Goal: Task Accomplishment & Management: Use online tool/utility

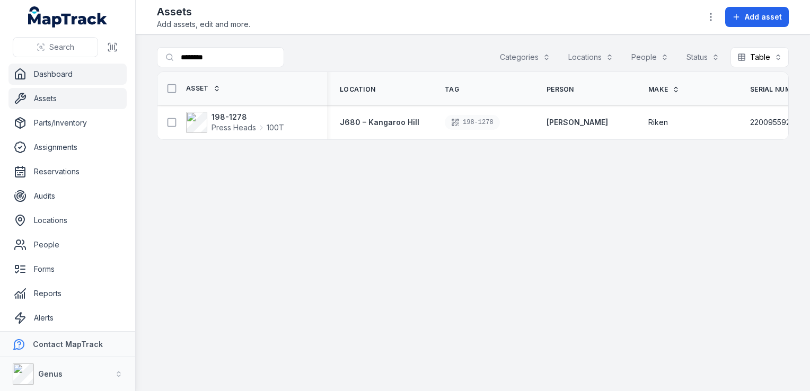
click at [51, 69] on link "Dashboard" at bounding box center [67, 74] width 118 height 21
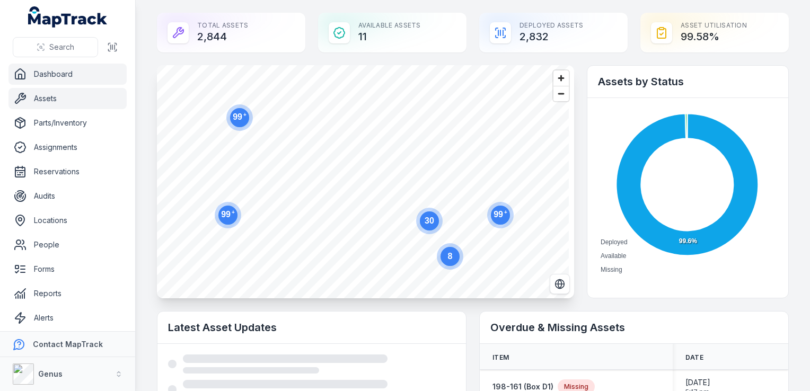
click at [50, 96] on link "Assets" at bounding box center [67, 98] width 118 height 21
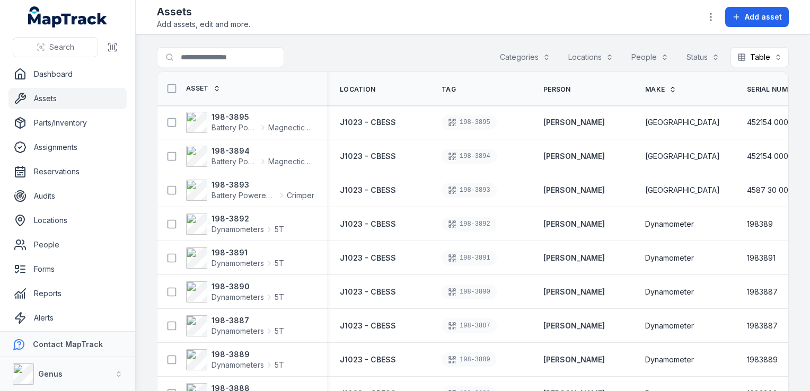
click at [594, 55] on button "Locations" at bounding box center [591, 57] width 59 height 20
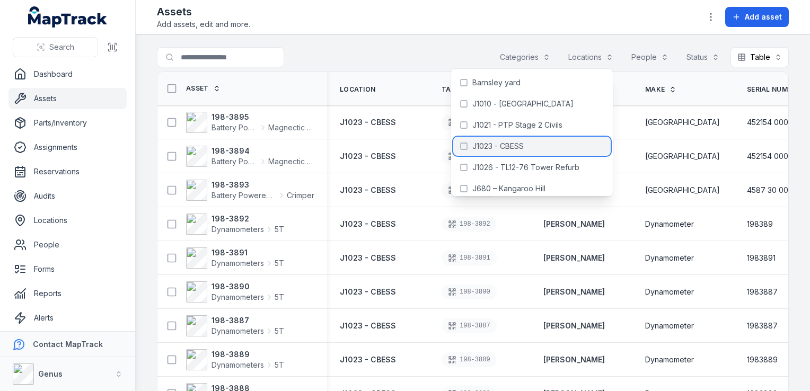
click at [465, 145] on icon at bounding box center [464, 146] width 8 height 8
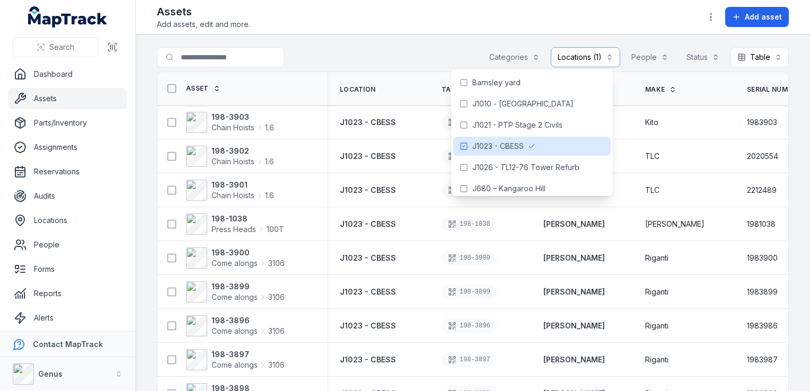
click at [586, 7] on div "Assets Add assets, edit and more. Add asset" at bounding box center [473, 16] width 632 height 25
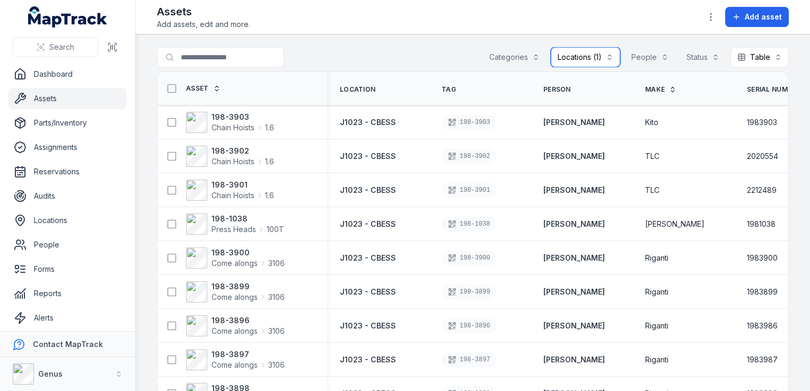
click at [509, 53] on button "Categories" at bounding box center [515, 57] width 64 height 20
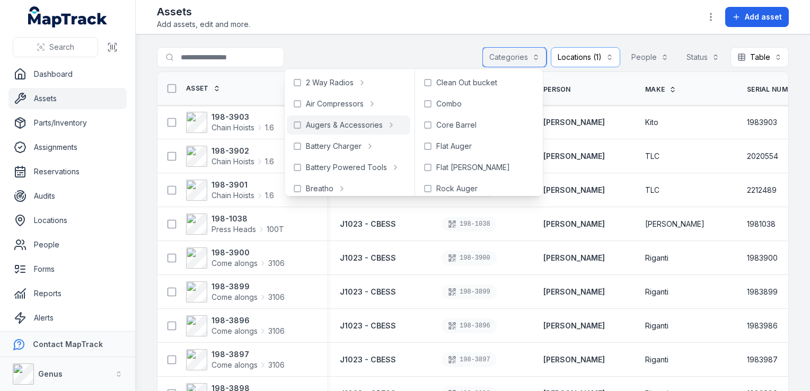
scroll to position [53, 0]
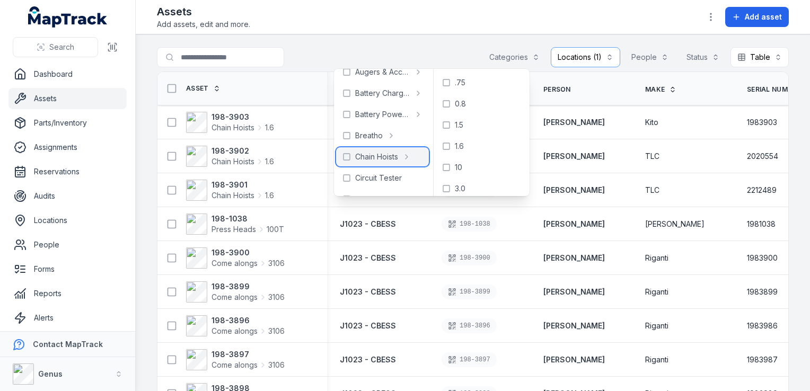
click at [347, 155] on icon at bounding box center [347, 157] width 8 height 8
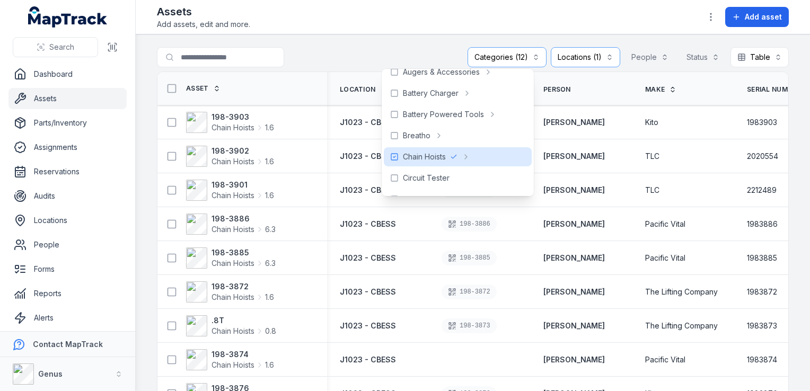
click at [354, 46] on main "**********" at bounding box center [473, 212] width 675 height 357
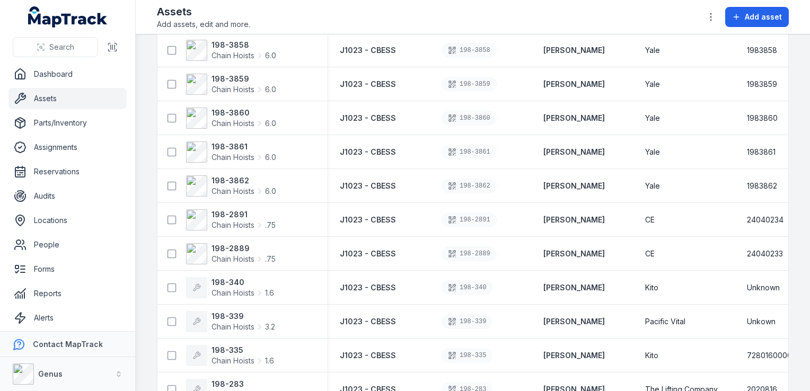
scroll to position [919, 0]
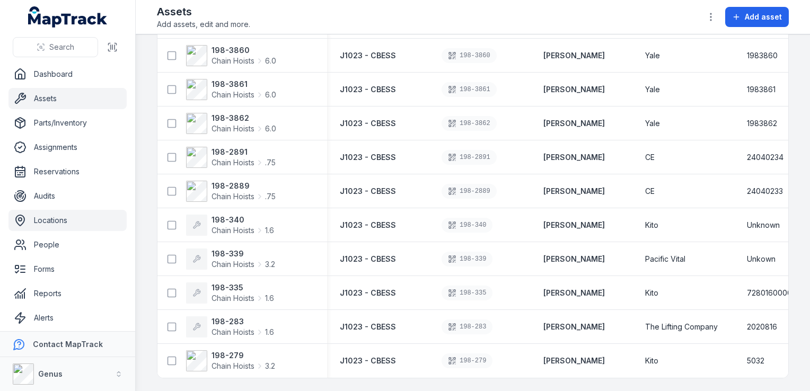
click at [47, 219] on link "Locations" at bounding box center [67, 220] width 118 height 21
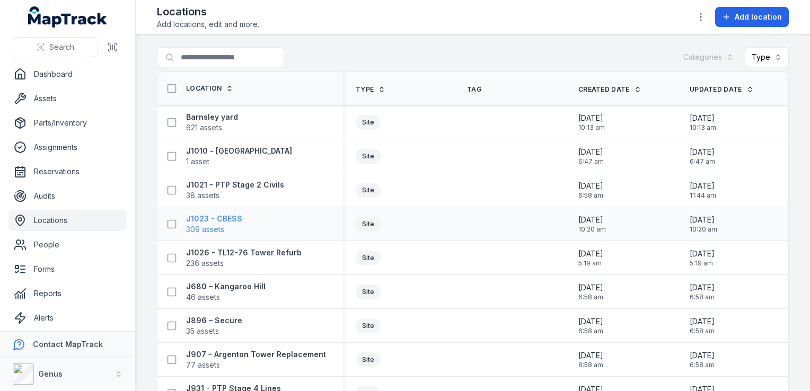
click at [226, 224] on span "309 assets" at bounding box center [214, 229] width 56 height 11
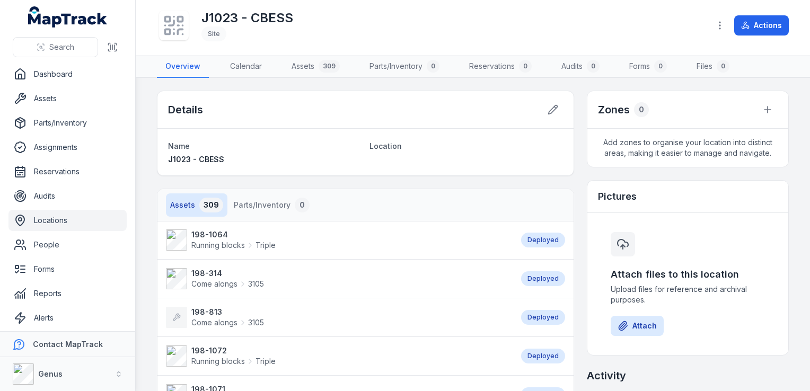
scroll to position [53, 0]
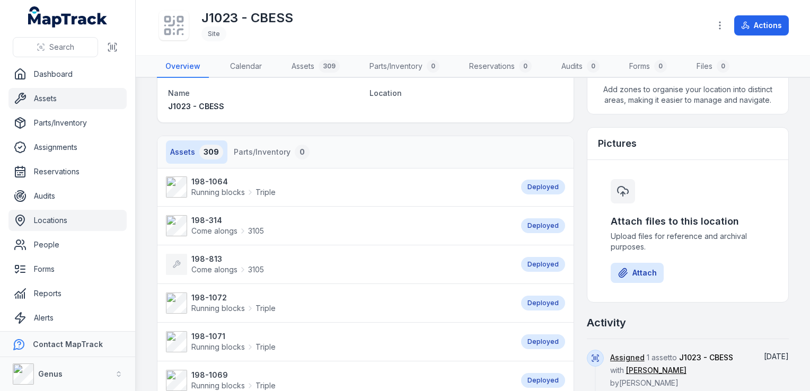
click at [43, 94] on link "Assets" at bounding box center [67, 98] width 118 height 21
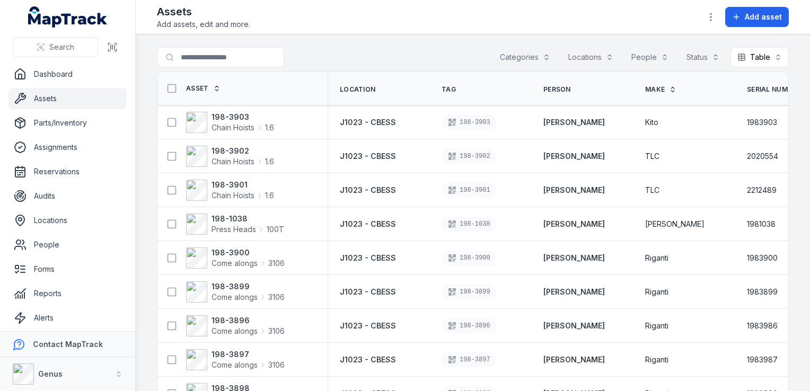
click at [517, 56] on button "Categories" at bounding box center [525, 57] width 64 height 20
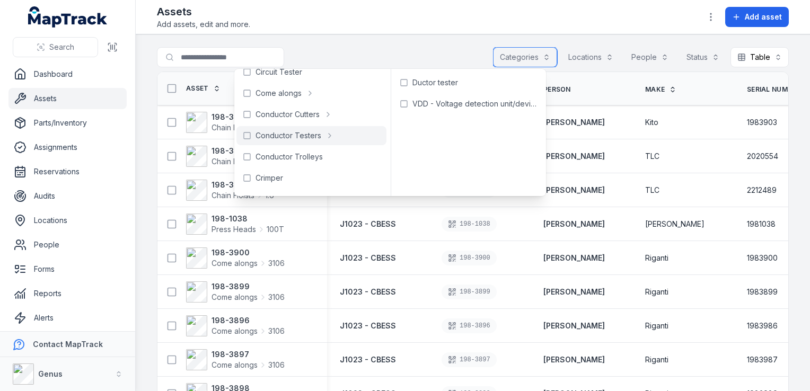
scroll to position [53, 0]
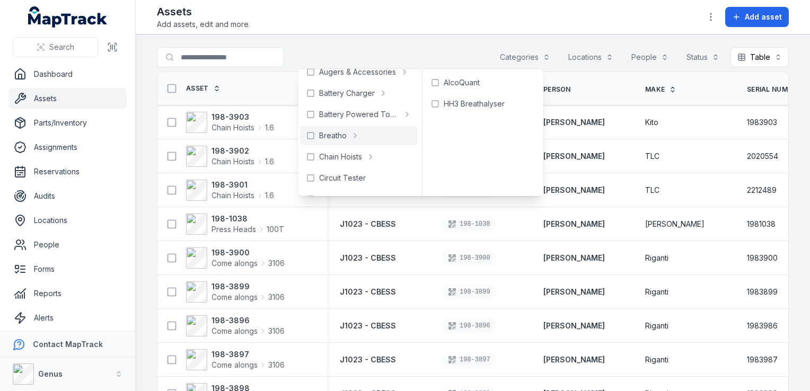
click at [488, 14] on div "Assets Add assets, edit and more. Add asset" at bounding box center [473, 16] width 632 height 25
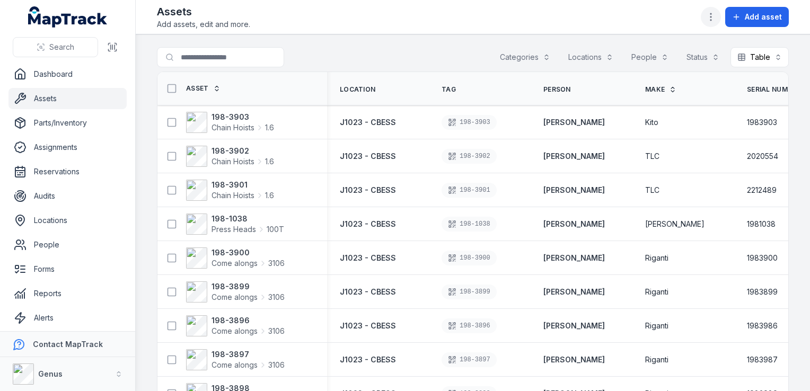
click at [710, 15] on icon "button" at bounding box center [711, 17] width 11 height 11
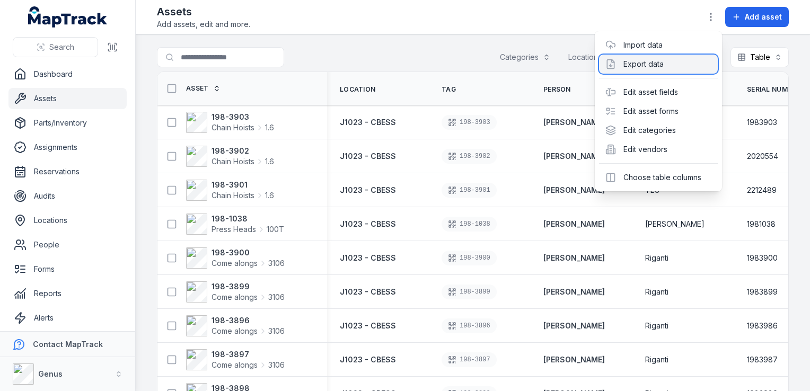
click at [643, 63] on div "Export data" at bounding box center [658, 64] width 119 height 19
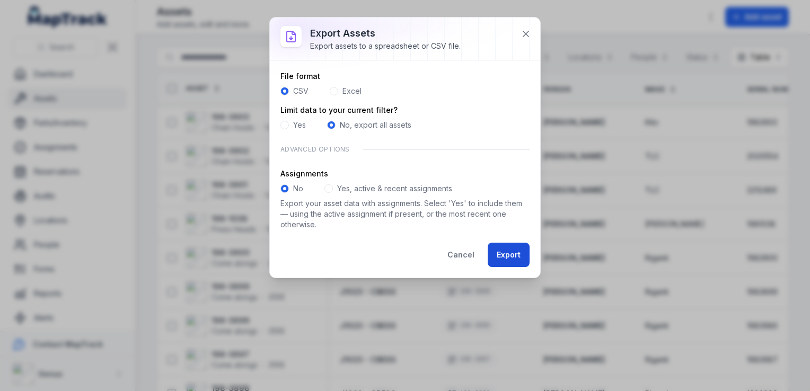
click at [507, 253] on button "Export" at bounding box center [509, 255] width 42 height 24
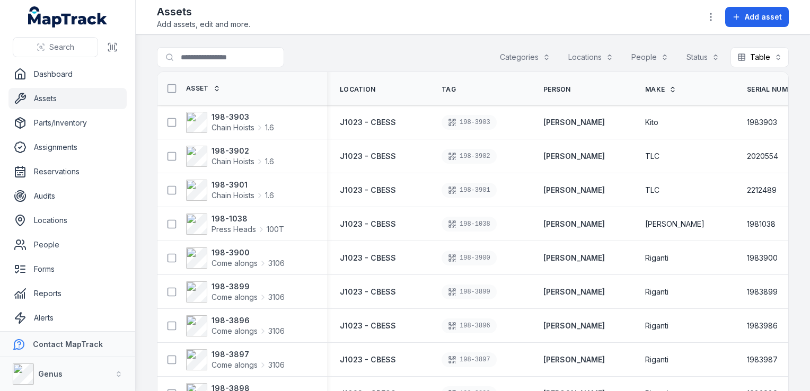
click at [511, 20] on div "Assets Add assets, edit and more. Add asset" at bounding box center [473, 16] width 632 height 25
click at [713, 13] on icon "button" at bounding box center [711, 17] width 11 height 11
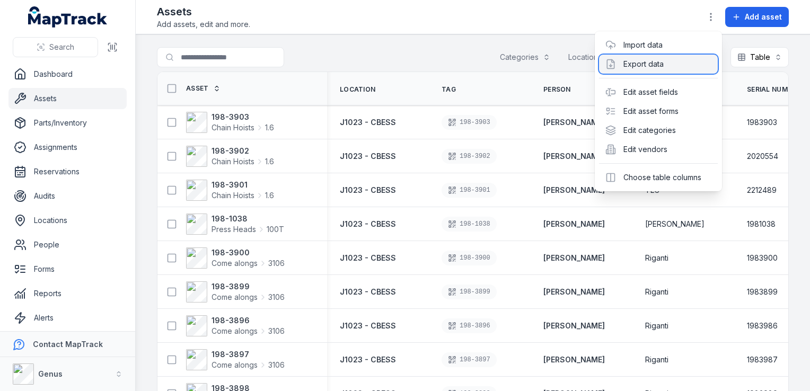
click at [649, 65] on div "Export data" at bounding box center [658, 64] width 119 height 19
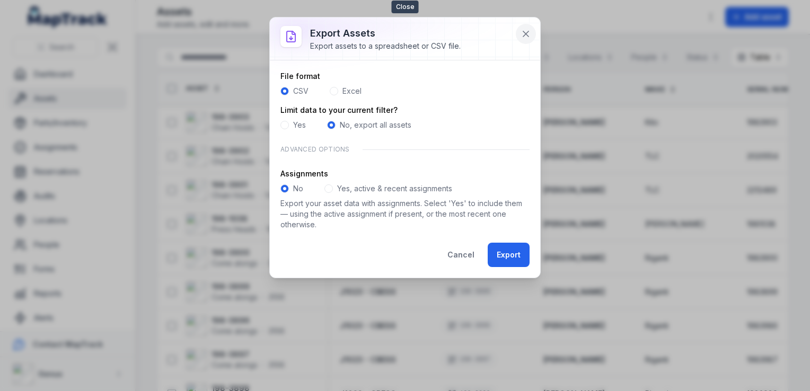
click at [525, 30] on icon at bounding box center [526, 34] width 11 height 11
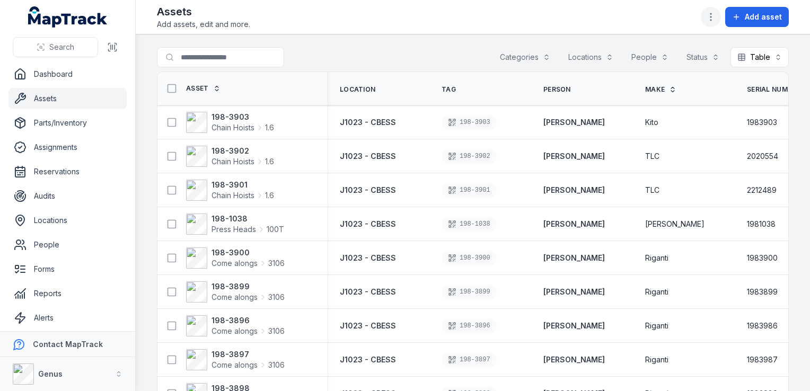
click at [712, 14] on circle "button" at bounding box center [711, 13] width 1 height 1
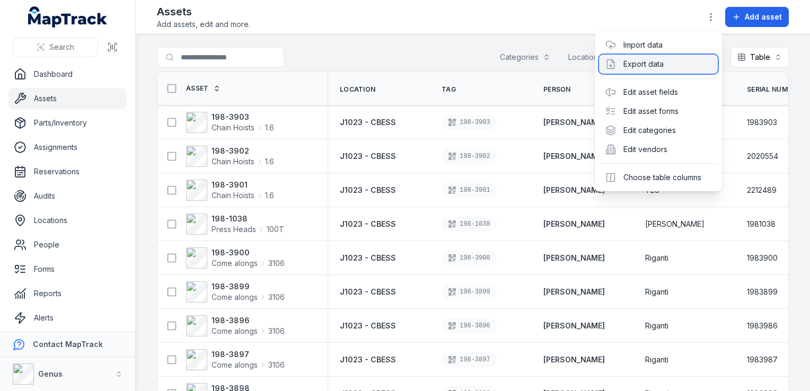
click at [641, 61] on div "Export data" at bounding box center [658, 64] width 119 height 19
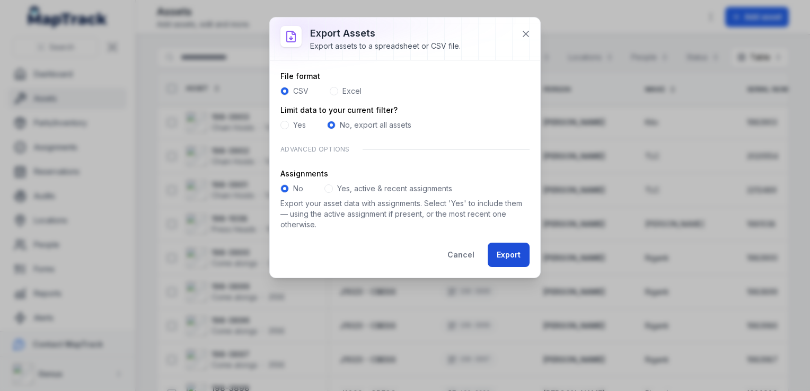
click at [513, 247] on button "Export" at bounding box center [509, 255] width 42 height 24
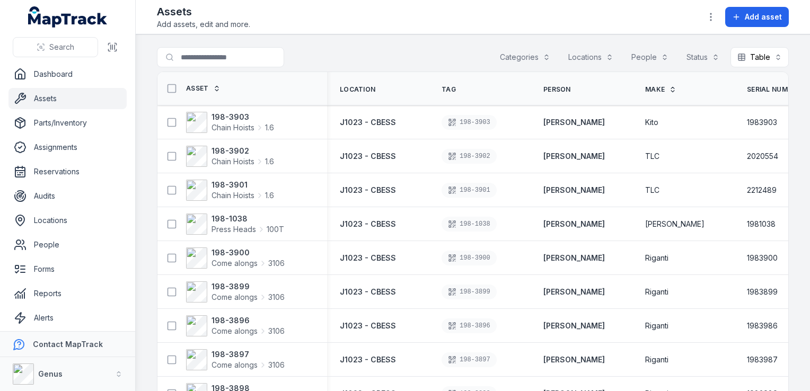
click at [475, 7] on div "Assets Add assets, edit and more. Add asset" at bounding box center [473, 16] width 632 height 25
click at [712, 14] on icon "button" at bounding box center [711, 17] width 11 height 11
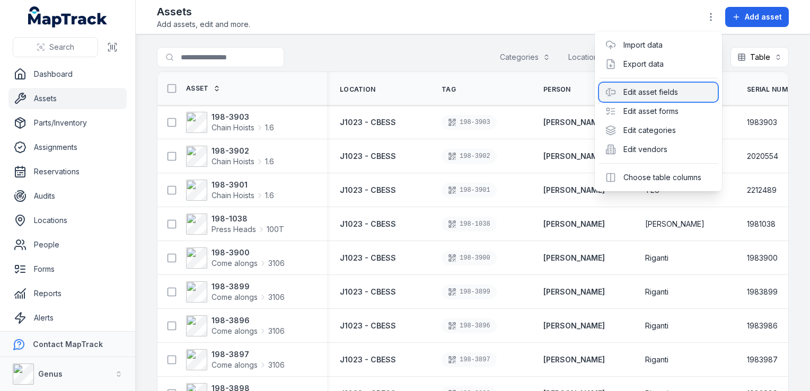
click at [655, 88] on div "Edit asset fields" at bounding box center [658, 92] width 119 height 19
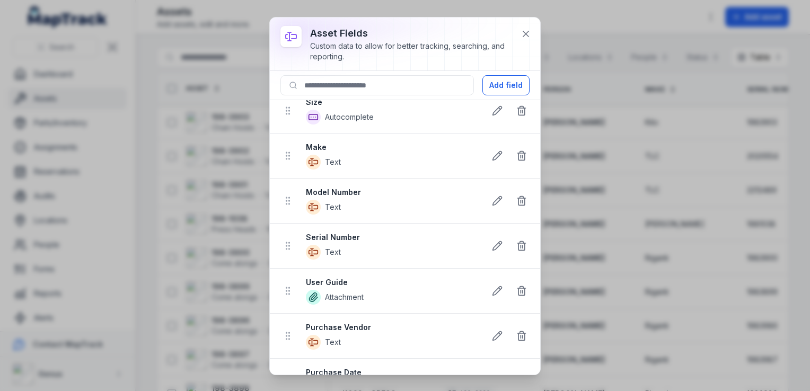
scroll to position [0, 0]
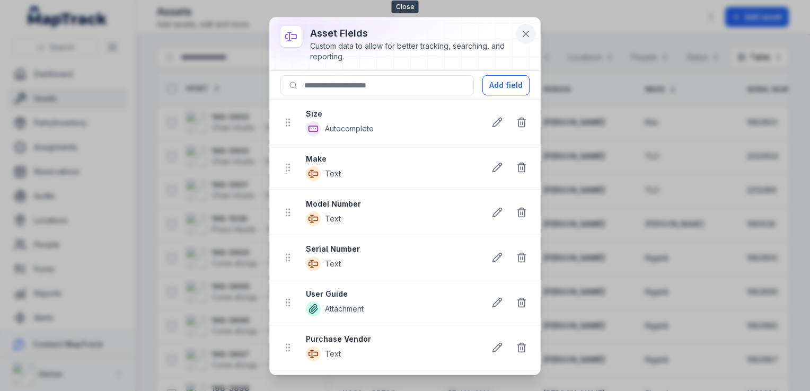
click at [527, 30] on icon at bounding box center [526, 34] width 11 height 11
